Goal: Navigation & Orientation: Find specific page/section

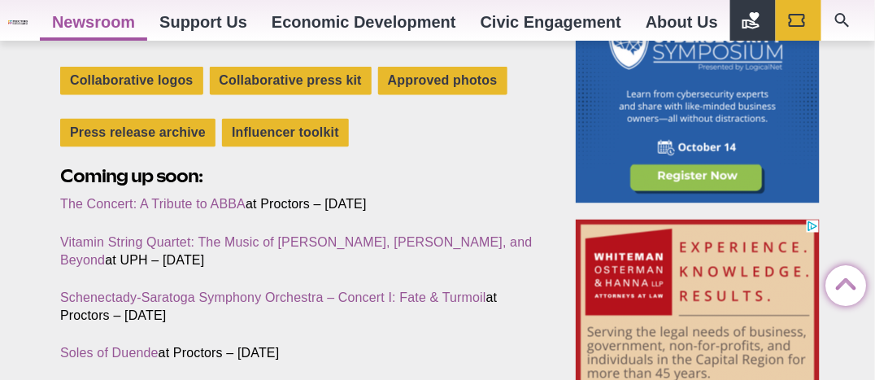
scroll to position [569, 0]
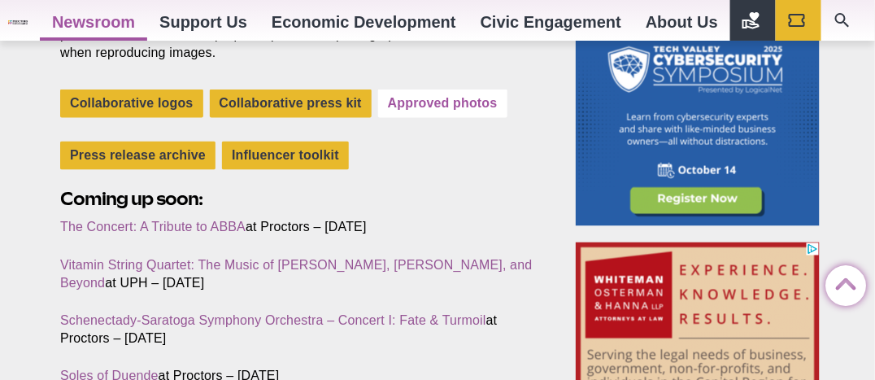
click at [430, 100] on link "Approved photos" at bounding box center [442, 103] width 129 height 28
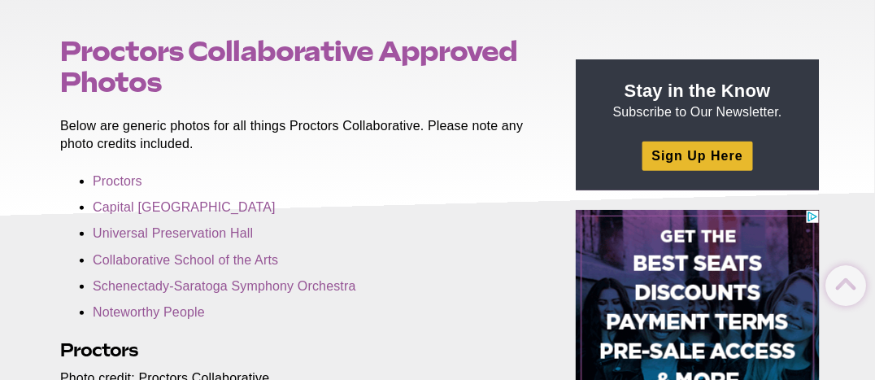
scroll to position [163, 0]
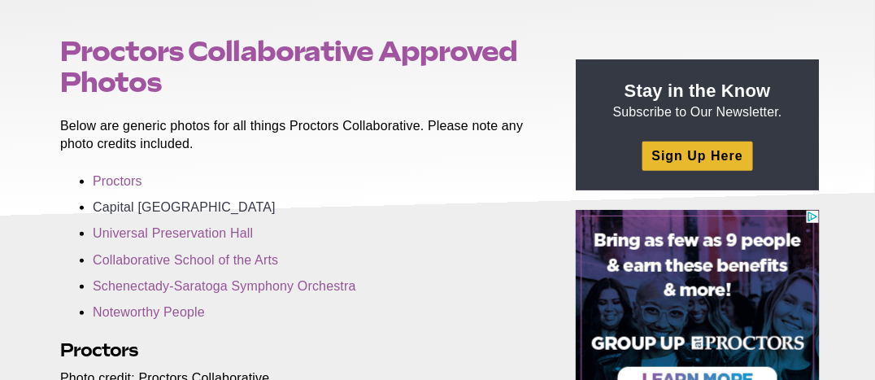
click at [138, 207] on link "Capital [GEOGRAPHIC_DATA]" at bounding box center [184, 207] width 183 height 14
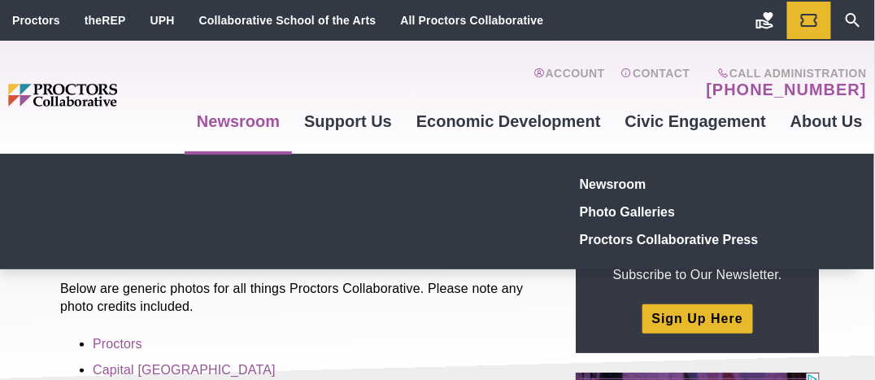
click at [217, 124] on link "Newsroom" at bounding box center [238, 121] width 107 height 44
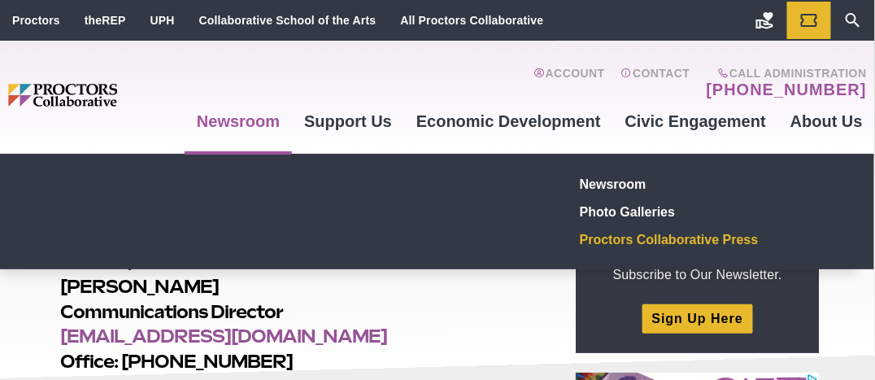
click at [217, 124] on link "Newsroom" at bounding box center [238, 121] width 107 height 44
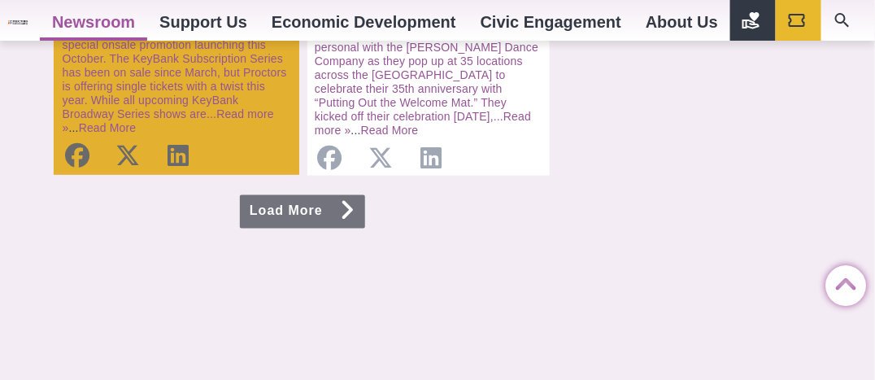
scroll to position [2034, 0]
